Goal: Transaction & Acquisition: Subscribe to service/newsletter

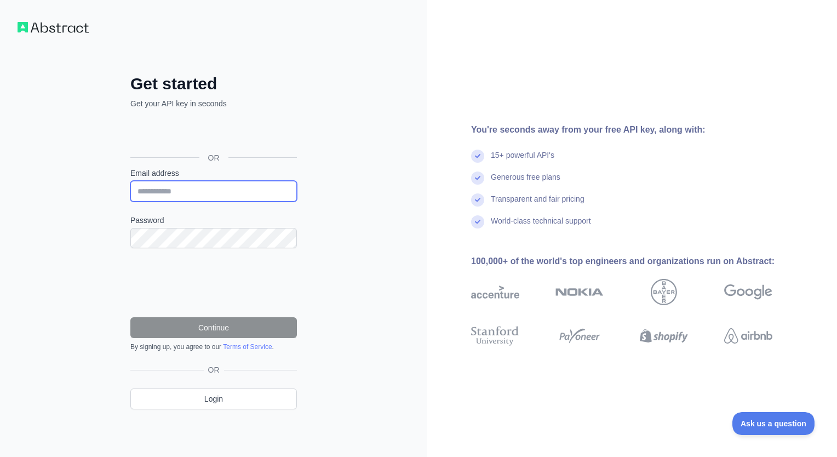
click at [200, 191] on input "Email address" at bounding box center [213, 191] width 166 height 21
type input "**********"
click at [356, 255] on div "**********" at bounding box center [213, 228] width 427 height 457
click at [343, 1] on div "Get started Get your API key in seconds OR Email address Password Continue By s…" at bounding box center [213, 228] width 427 height 457
